Goal: Information Seeking & Learning: Learn about a topic

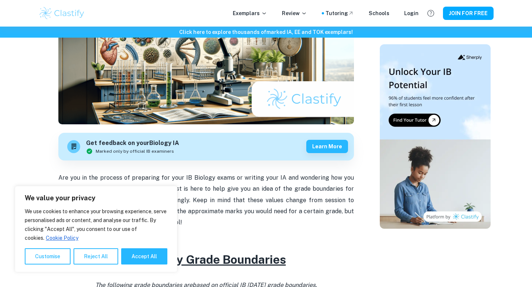
scroll to position [128, 0]
click at [146, 249] on button "Accept All" at bounding box center [144, 256] width 46 height 16
checkbox input "true"
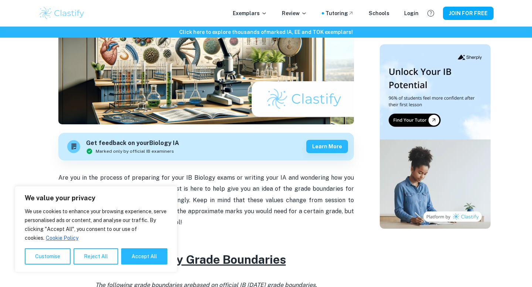
checkbox input "true"
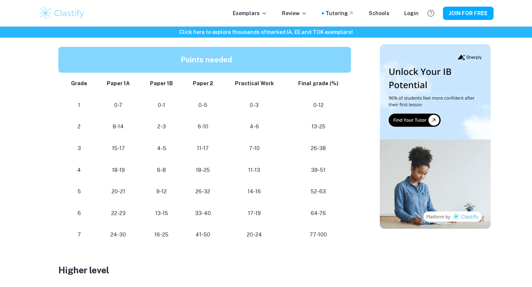
scroll to position [409, 0]
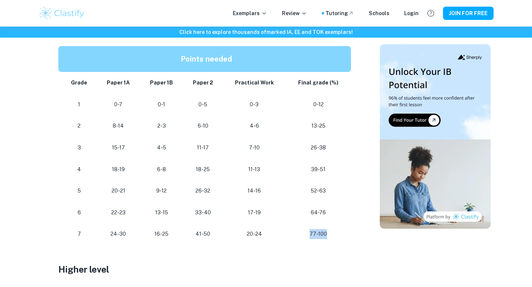
drag, startPoint x: 325, startPoint y: 235, endPoint x: 302, endPoint y: 234, distance: 23.3
click at [302, 234] on p "77-100" at bounding box center [318, 234] width 54 height 10
click at [330, 234] on p "77-100" at bounding box center [318, 234] width 54 height 10
drag, startPoint x: 330, startPoint y: 234, endPoint x: 78, endPoint y: 236, distance: 252.5
click at [78, 236] on tr "[PHONE_NUMBER] [PHONE_NUMBER] 77-100" at bounding box center [205, 234] width 295 height 22
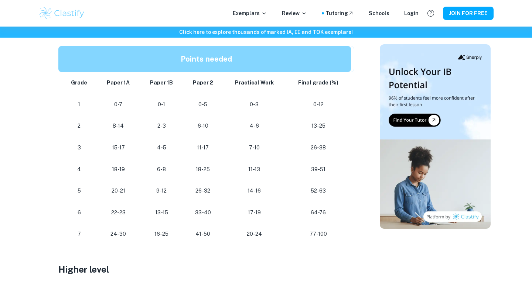
click at [332, 238] on p "77-100" at bounding box center [318, 234] width 54 height 10
drag, startPoint x: 332, startPoint y: 238, endPoint x: 303, endPoint y: 233, distance: 30.0
click at [303, 233] on p "77-100" at bounding box center [318, 234] width 54 height 10
drag, startPoint x: 77, startPoint y: 234, endPoint x: 83, endPoint y: 234, distance: 6.3
click at [83, 234] on p "7" at bounding box center [79, 234] width 24 height 10
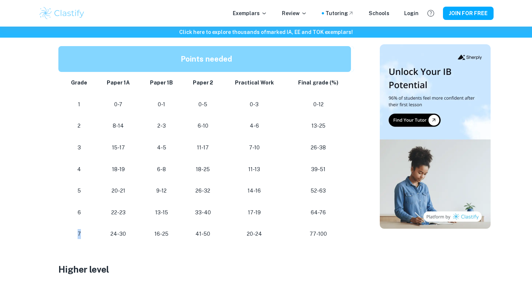
click at [83, 234] on p "7" at bounding box center [79, 234] width 24 height 10
drag, startPoint x: 352, startPoint y: 236, endPoint x: 302, endPoint y: 236, distance: 50.6
click at [302, 236] on td "77-100" at bounding box center [319, 234] width 68 height 22
click at [301, 236] on p "77-100" at bounding box center [318, 234] width 54 height 10
drag, startPoint x: 310, startPoint y: 217, endPoint x: 349, endPoint y: 214, distance: 39.3
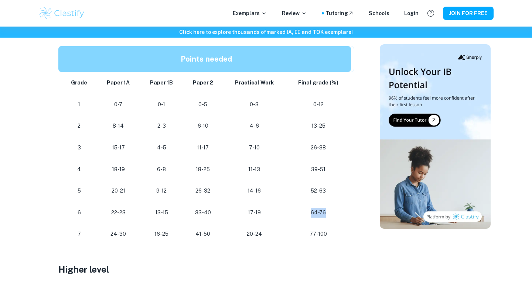
click at [349, 214] on td "64-76" at bounding box center [319, 213] width 68 height 22
click at [328, 190] on p "52-63" at bounding box center [318, 191] width 54 height 10
drag, startPoint x: 326, startPoint y: 190, endPoint x: 320, endPoint y: 191, distance: 6.3
click at [320, 191] on p "52-63" at bounding box center [318, 191] width 54 height 10
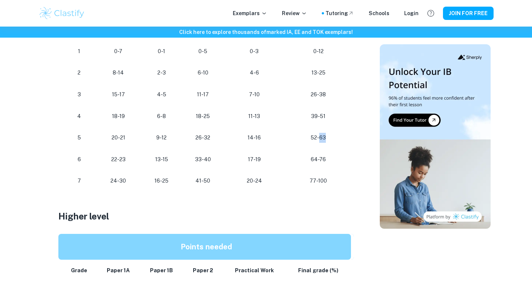
scroll to position [459, 0]
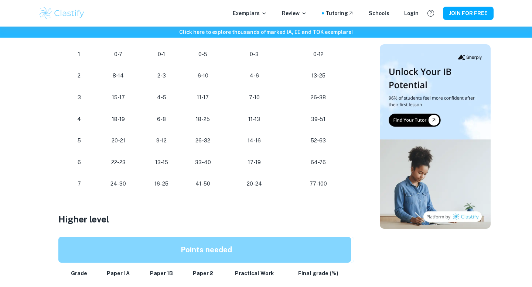
click at [317, 216] on h3 "Higher level" at bounding box center [205, 219] width 295 height 13
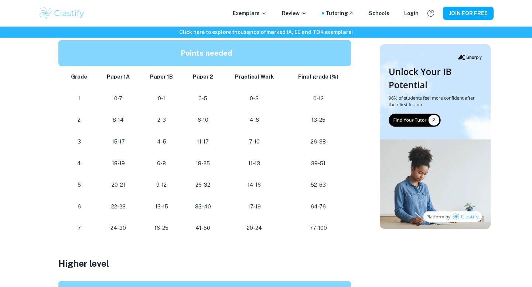
scroll to position [415, 0]
